Goal: Task Accomplishment & Management: Complete application form

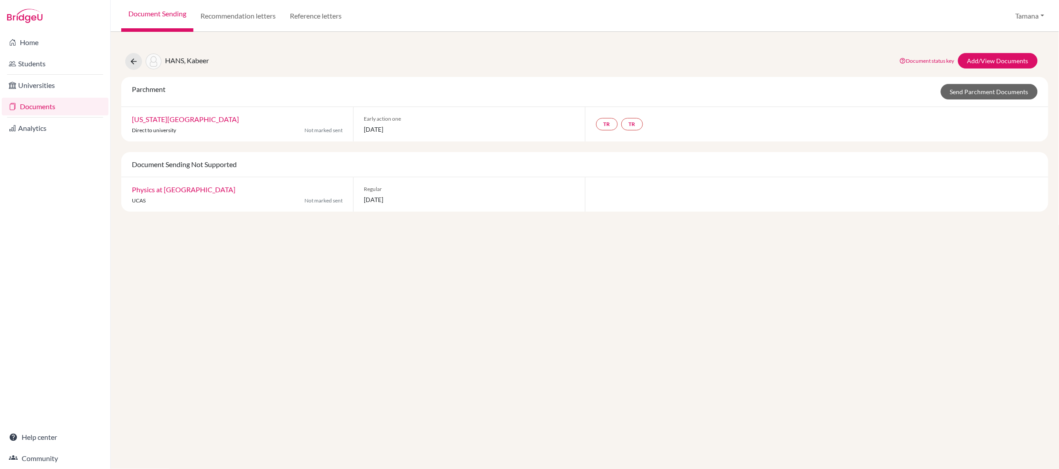
click at [1011, 71] on div "HANS, Kabeer Document status key TR Requirement. Document not uploaded yet. TR …" at bounding box center [584, 126] width 927 height 169
click at [1008, 64] on link "Add/View Documents" at bounding box center [998, 60] width 80 height 15
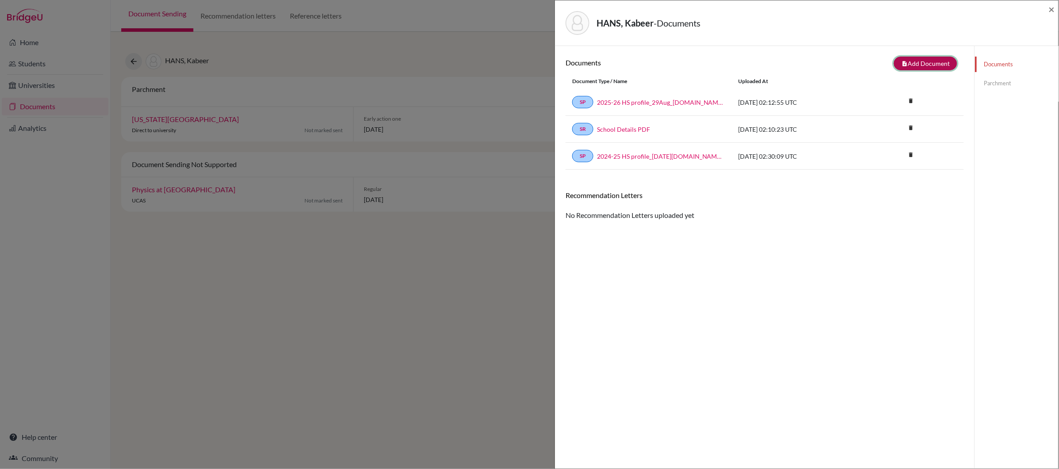
click at [931, 62] on button "note_add Add Document" at bounding box center [925, 64] width 63 height 14
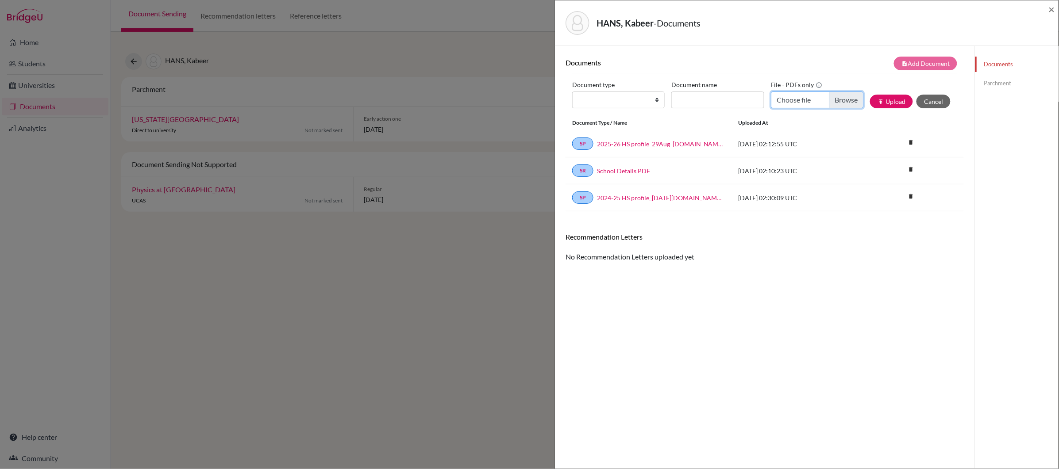
click at [790, 97] on input "Choose file" at bounding box center [817, 100] width 92 height 17
type input "C:\fakepath\HANS Kabeer_ref_TChanrai-Hills (Advisor).pdf"
click at [705, 102] on input "Document name" at bounding box center [717, 100] width 92 height 17
type input "Counselor recommendation letter"
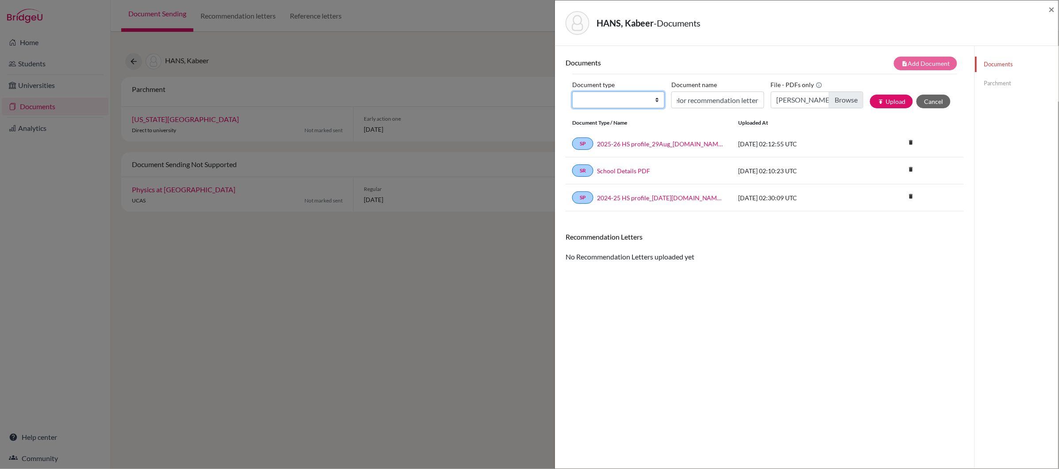
click at [654, 102] on select "Change explanation for Common App reports Counselor recommendation Internationa…" at bounding box center [618, 100] width 92 height 17
select select "4"
click at [572, 92] on select "Change explanation for Common App reports Counselor recommendation Internationa…" at bounding box center [618, 100] width 92 height 17
click at [889, 102] on button "publish Upload" at bounding box center [891, 102] width 43 height 14
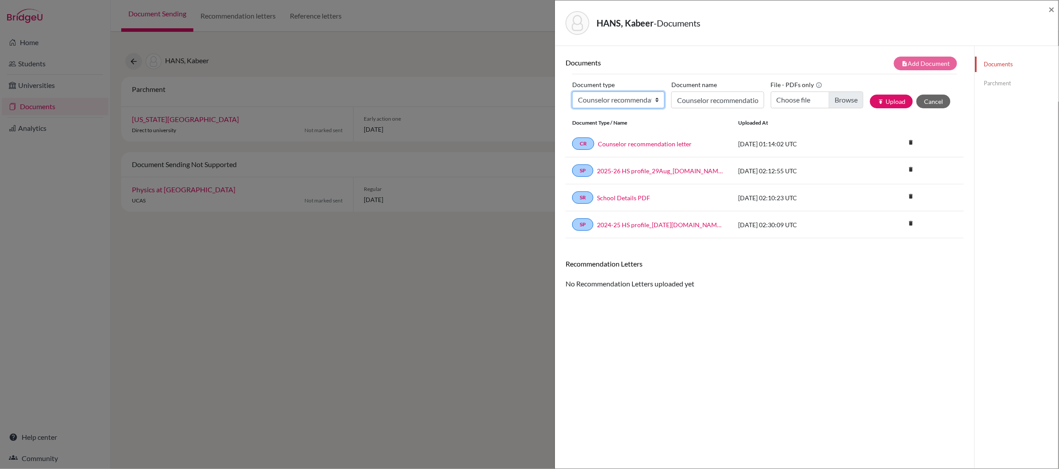
click at [643, 100] on select "Change explanation for Common App reports Counselor recommendation Internationa…" at bounding box center [618, 100] width 92 height 17
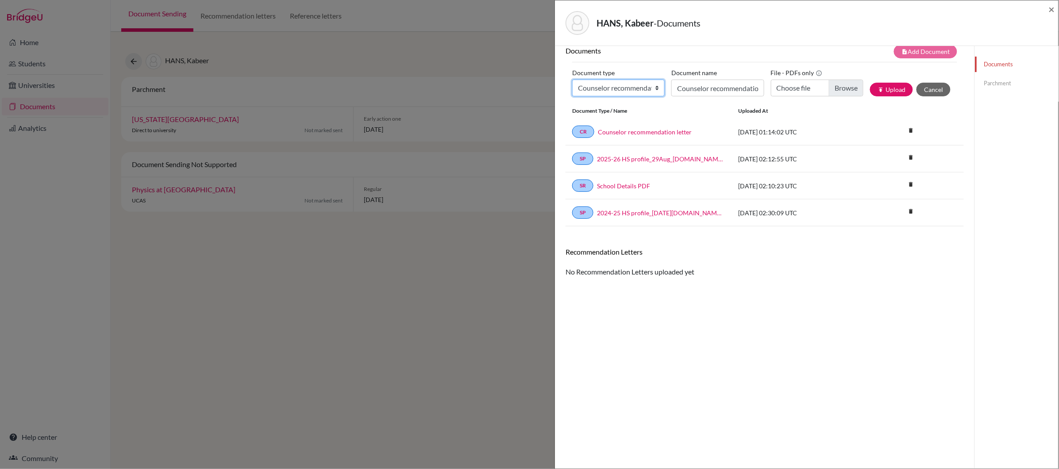
scroll to position [14, 0]
click at [1050, 11] on span "×" at bounding box center [1052, 9] width 6 height 13
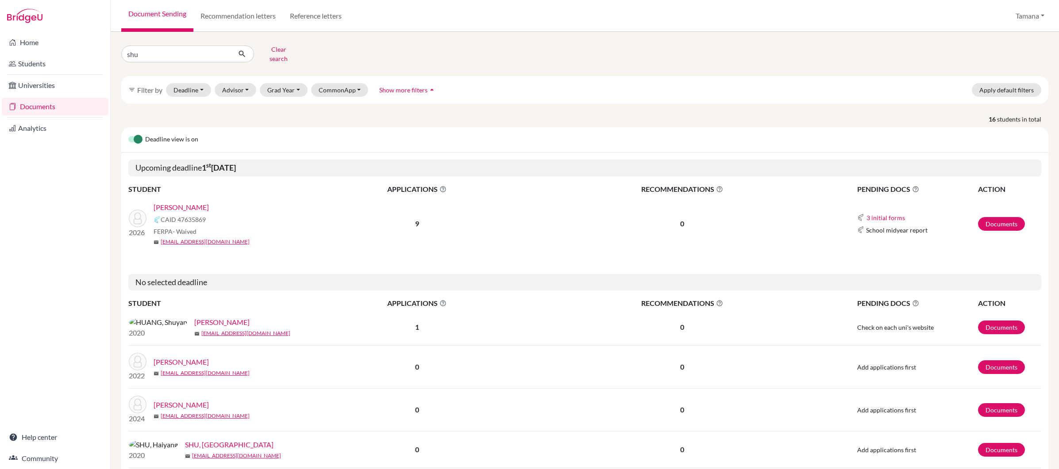
click at [170, 46] on input "shu" at bounding box center [176, 54] width 110 height 17
type input "jordan"
click button "submit" at bounding box center [242, 54] width 23 height 17
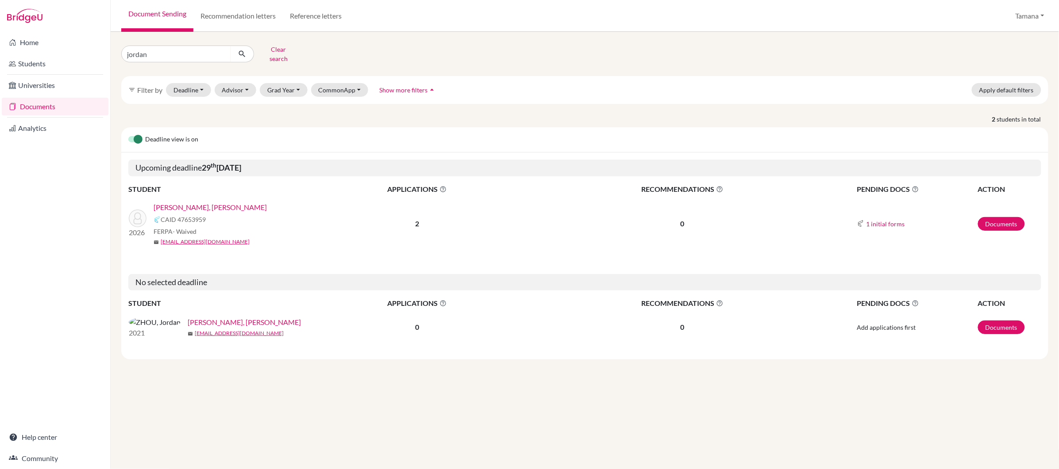
click at [182, 202] on link "SPENCER, Jordan Daniel" at bounding box center [210, 207] width 113 height 11
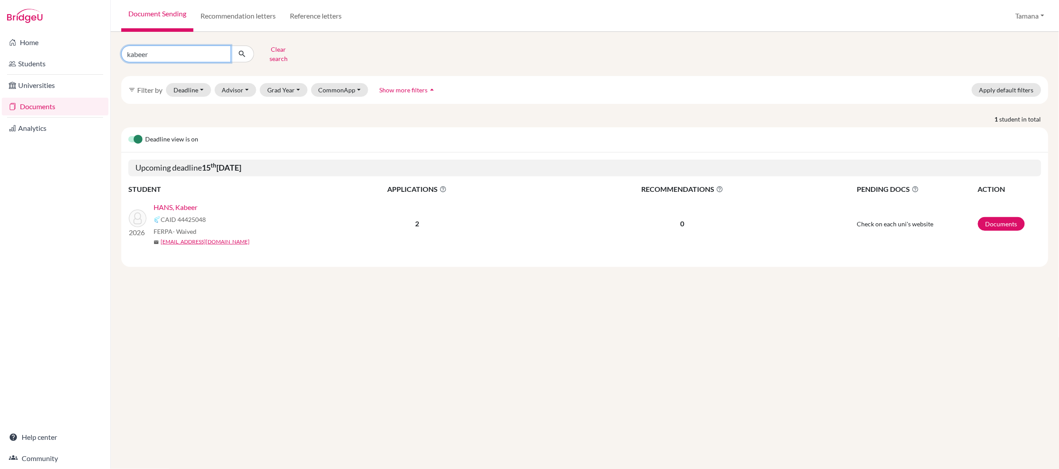
drag, startPoint x: 165, startPoint y: 56, endPoint x: 120, endPoint y: 55, distance: 44.7
click at [120, 55] on div "kabeer Clear search" at bounding box center [271, 53] width 313 height 23
drag, startPoint x: 153, startPoint y: 54, endPoint x: 115, endPoint y: 51, distance: 38.1
click at [115, 51] on div "kabeer Clear search" at bounding box center [271, 53] width 313 height 23
type input "xitong"
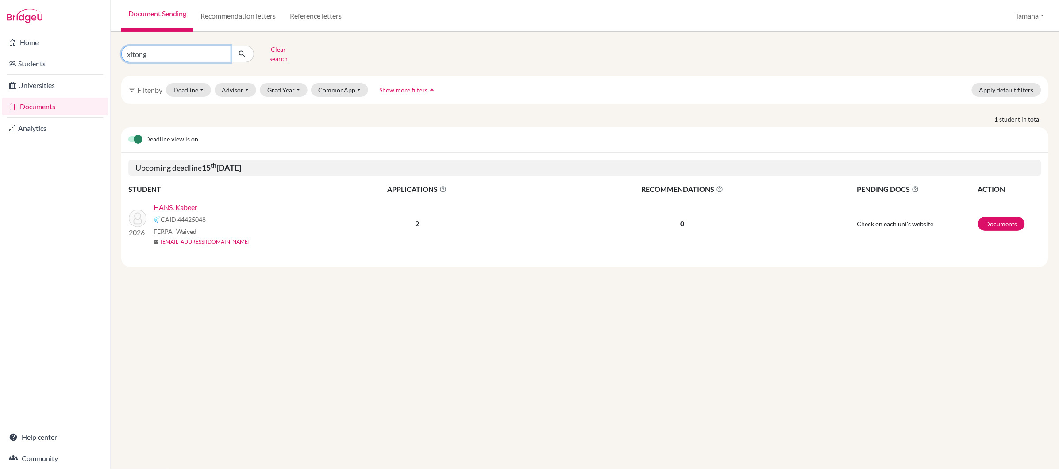
click button "submit" at bounding box center [242, 54] width 23 height 17
click at [181, 202] on link "[PERSON_NAME]" at bounding box center [181, 207] width 55 height 11
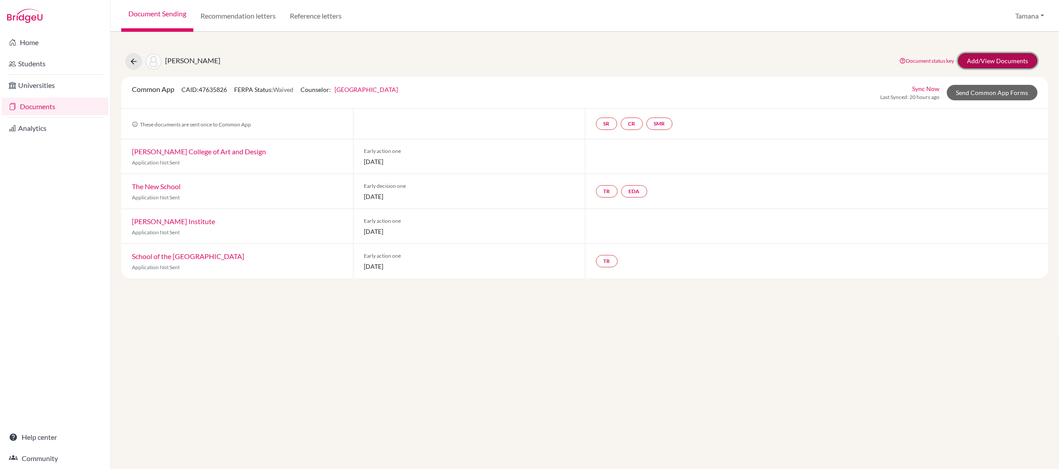
click at [993, 56] on link "Add/View Documents" at bounding box center [998, 60] width 80 height 15
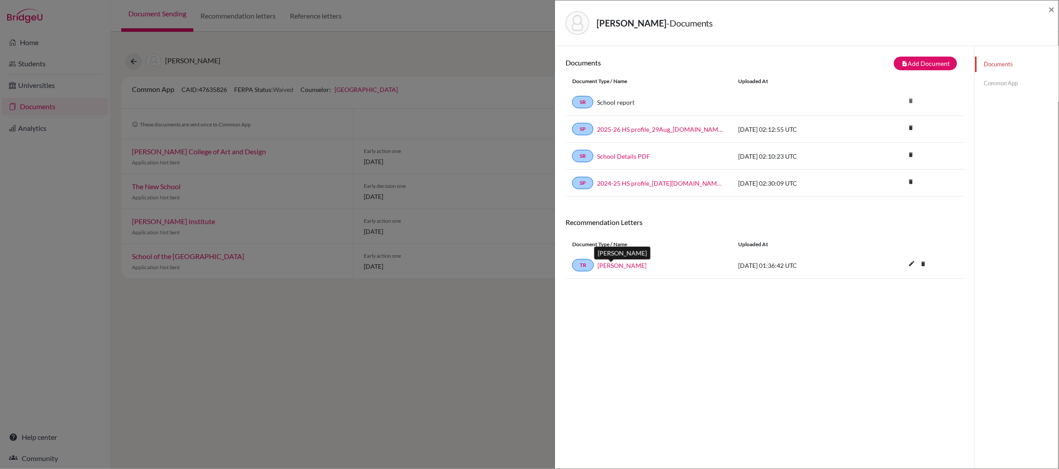
click at [613, 264] on link "[PERSON_NAME]" at bounding box center [621, 265] width 49 height 9
click at [834, 338] on div "Documents note_add Add Document Document type Change explanation for Common App…" at bounding box center [765, 281] width 398 height 448
click at [584, 267] on link "TR" at bounding box center [583, 265] width 22 height 12
click at [589, 300] on div "Documents note_add Add Document Document type Change explanation for Common App…" at bounding box center [765, 281] width 398 height 448
click at [579, 265] on link "TR" at bounding box center [583, 265] width 22 height 12
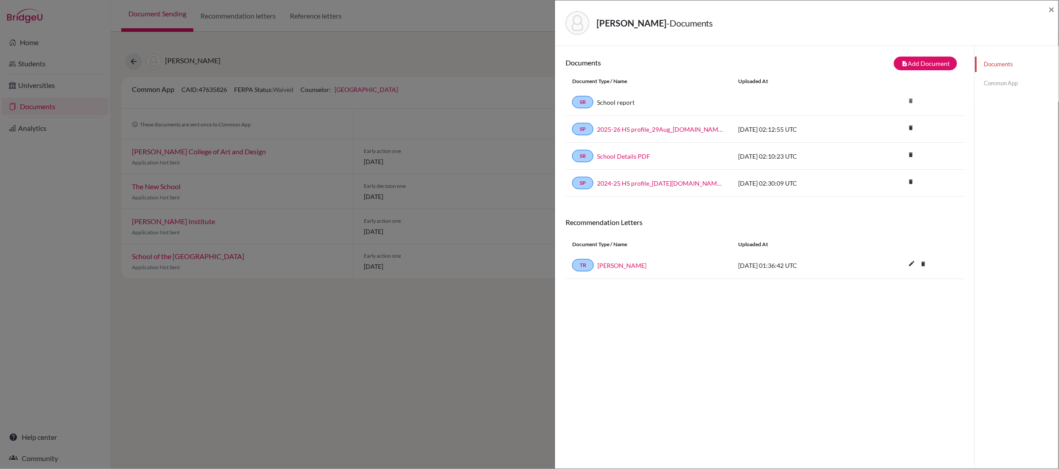
click at [1002, 77] on link "Common App" at bounding box center [1017, 83] width 84 height 15
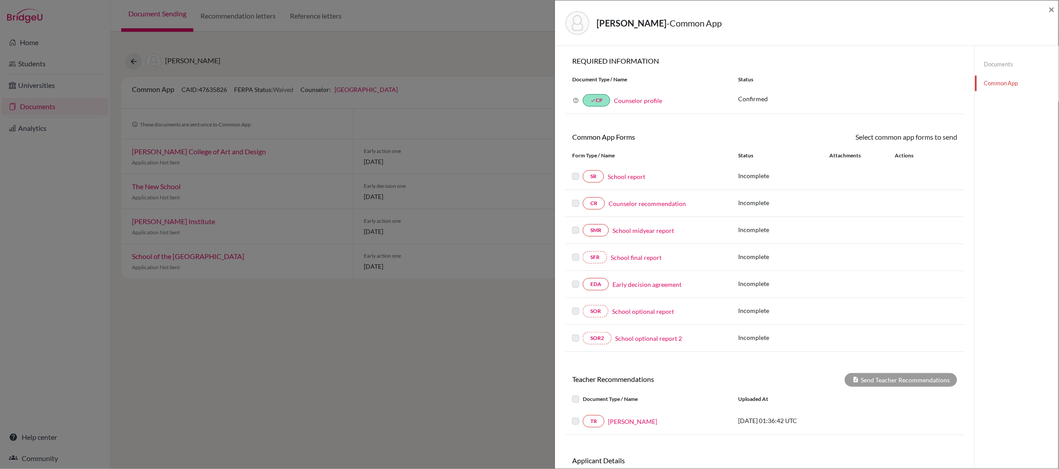
scroll to position [65, 0]
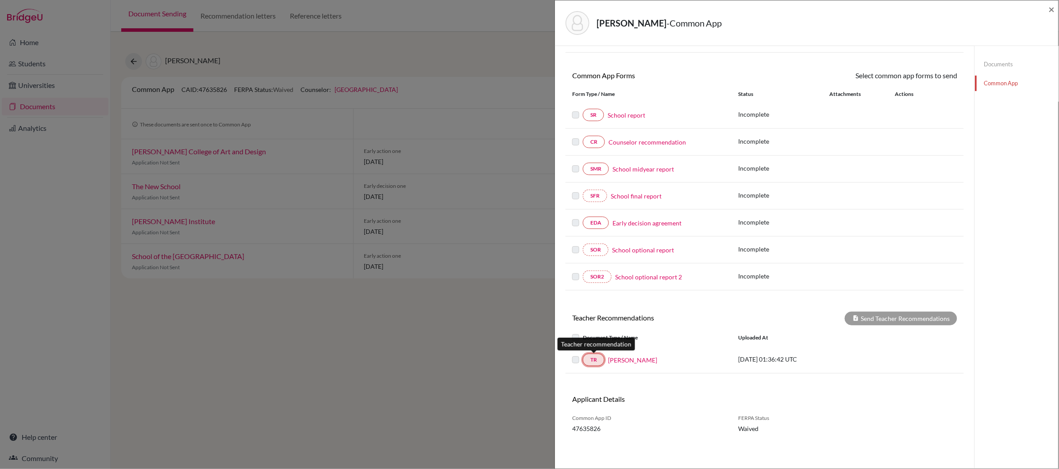
click at [587, 361] on link "TR" at bounding box center [594, 360] width 22 height 12
click at [625, 361] on link "[PERSON_NAME]" at bounding box center [632, 360] width 49 height 9
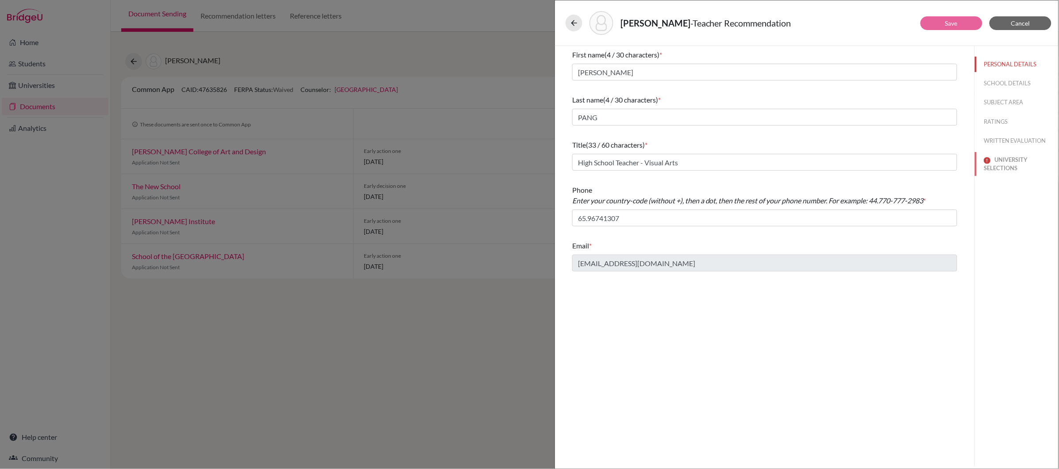
click at [1000, 160] on button "UNIVERSITY SELECTIONS" at bounding box center [1017, 164] width 84 height 24
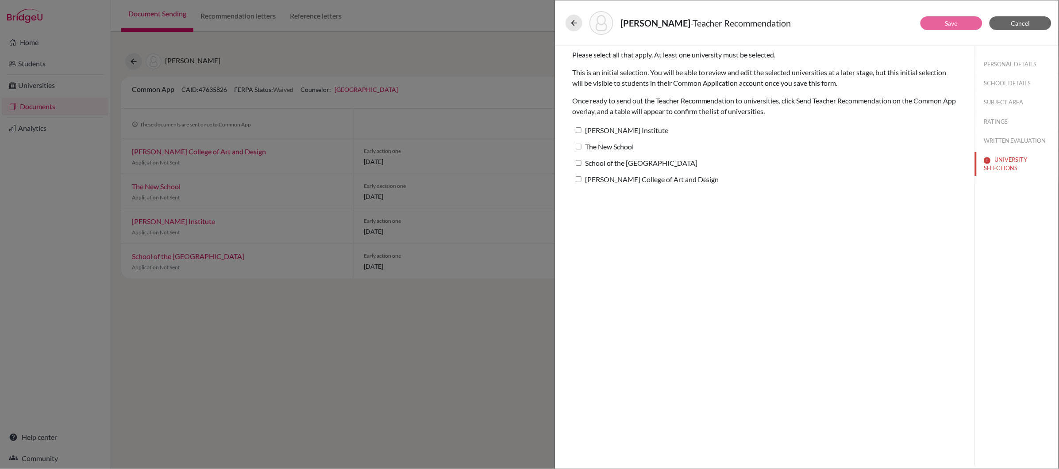
click at [577, 150] on label "The New School" at bounding box center [603, 146] width 62 height 13
click at [577, 150] on input "The New School" at bounding box center [579, 147] width 6 height 6
checkbox input "true"
click at [578, 134] on label "[PERSON_NAME] Institute" at bounding box center [620, 130] width 96 height 13
click at [578, 133] on input "[PERSON_NAME] Institute" at bounding box center [579, 130] width 6 height 6
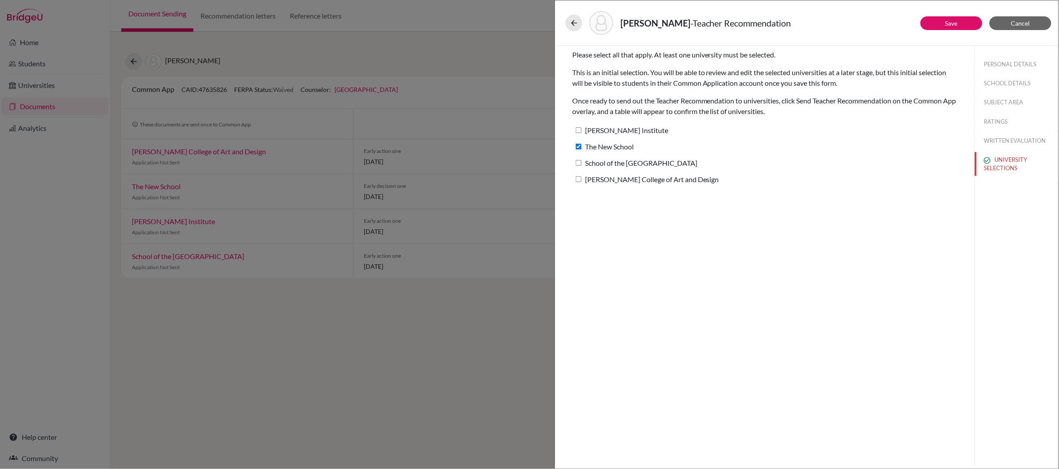
checkbox input "true"
click at [579, 157] on label "School of the [GEOGRAPHIC_DATA]" at bounding box center [634, 163] width 125 height 13
click at [579, 160] on input "School of the [GEOGRAPHIC_DATA]" at bounding box center [579, 163] width 6 height 6
checkbox input "true"
click at [577, 189] on div "[PERSON_NAME] College of Art and Design" at bounding box center [764, 181] width 385 height 16
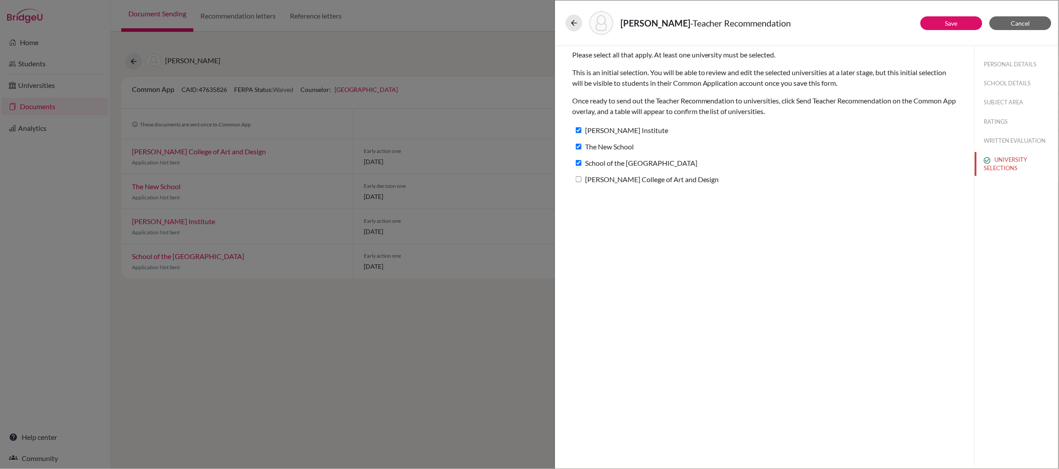
click at [577, 179] on input "[PERSON_NAME] College of Art and Design" at bounding box center [579, 180] width 6 height 6
checkbox input "true"
click at [947, 25] on link "Save" at bounding box center [951, 23] width 12 height 8
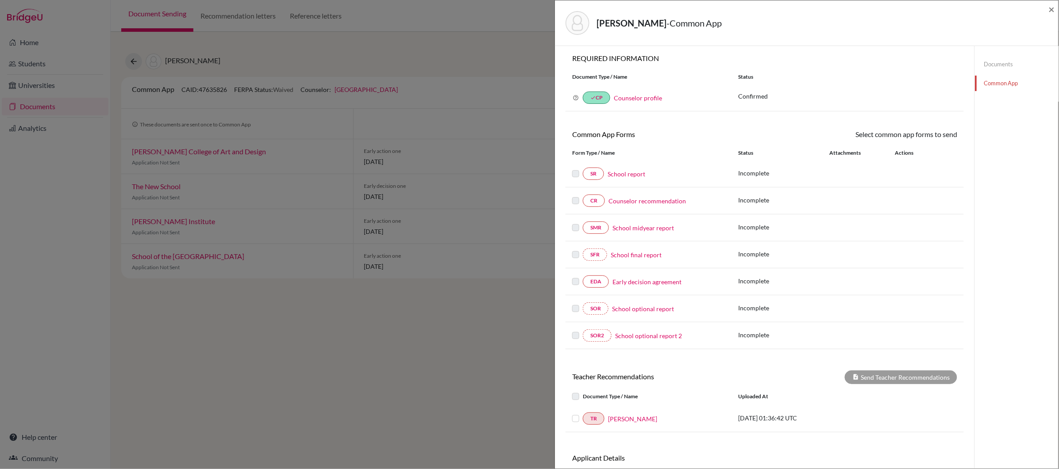
click at [997, 244] on div "Documents Common App" at bounding box center [1016, 285] width 84 height 485
click at [998, 65] on link "Documents" at bounding box center [1017, 64] width 84 height 15
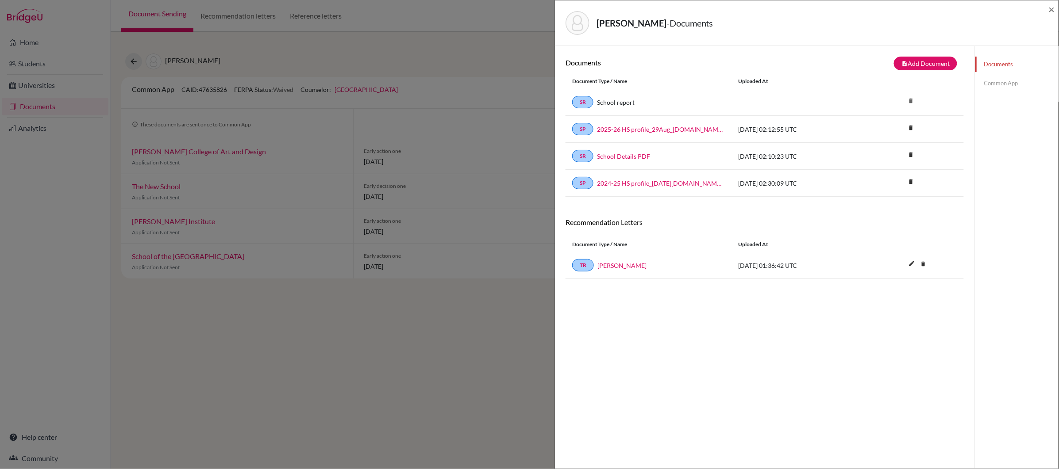
click at [996, 87] on link "Common App" at bounding box center [1017, 83] width 84 height 15
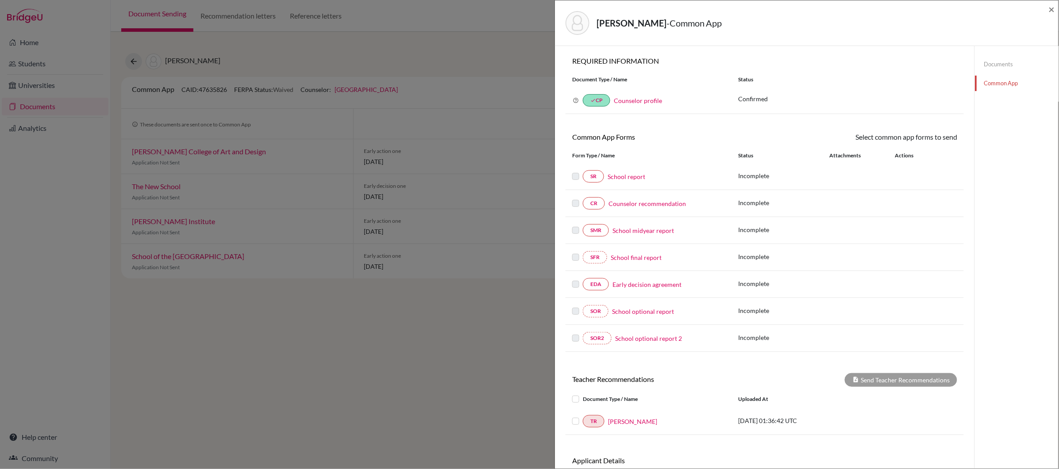
click at [1057, 11] on div "[PERSON_NAME] - Common App ×" at bounding box center [807, 23] width 504 height 46
click at [1054, 10] on span "×" at bounding box center [1052, 9] width 6 height 13
